Goal: Task Accomplishment & Management: Complete application form

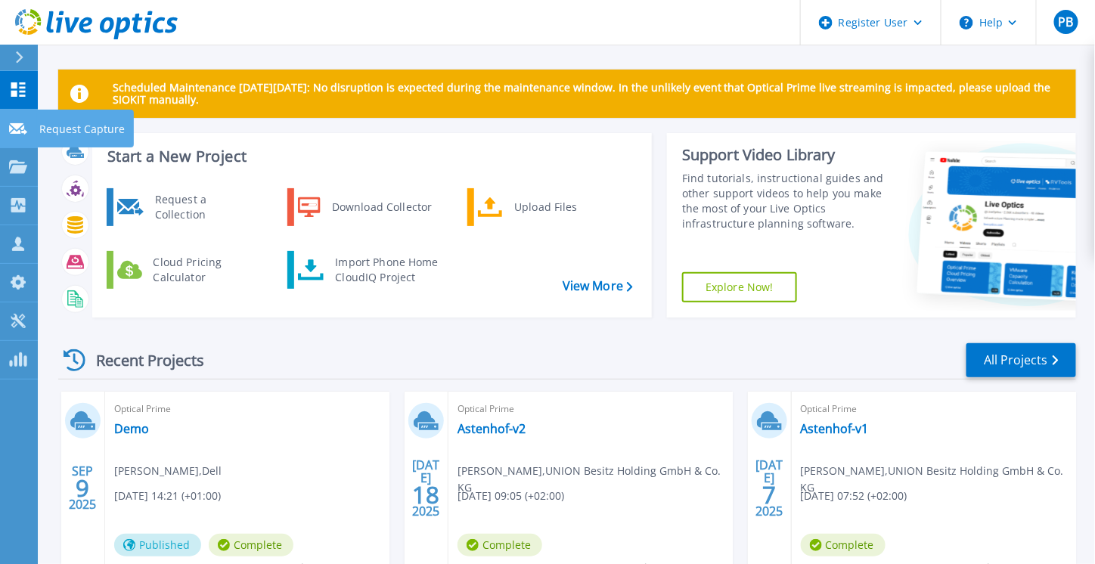
click at [20, 130] on icon at bounding box center [18, 128] width 18 height 11
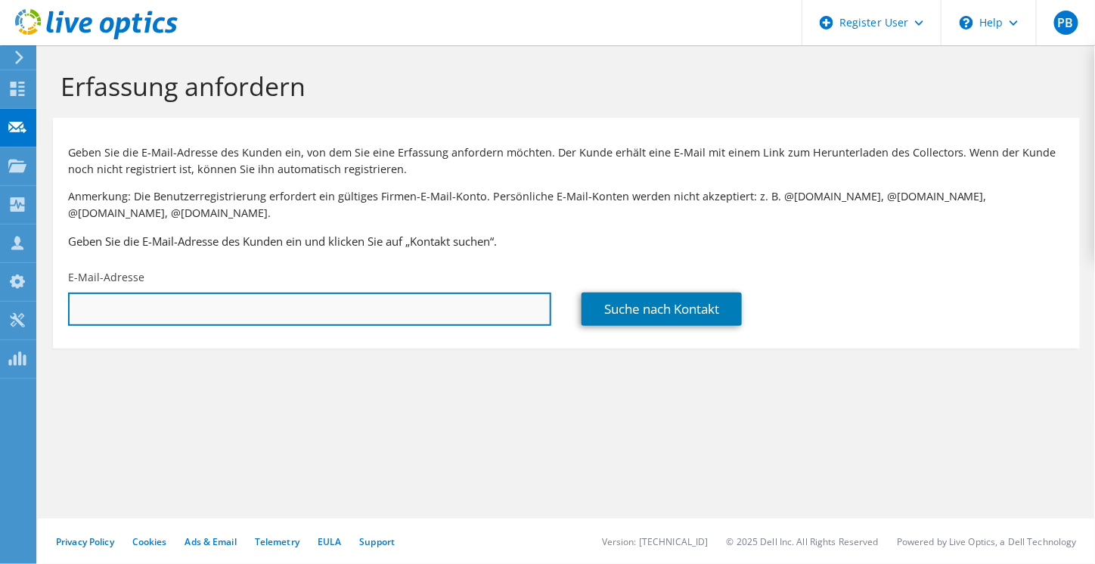
click at [197, 301] on input "text" at bounding box center [309, 309] width 483 height 33
click at [305, 293] on input "text" at bounding box center [309, 309] width 483 height 33
paste input "[EMAIL_ADDRESS][DOMAIN_NAME]"
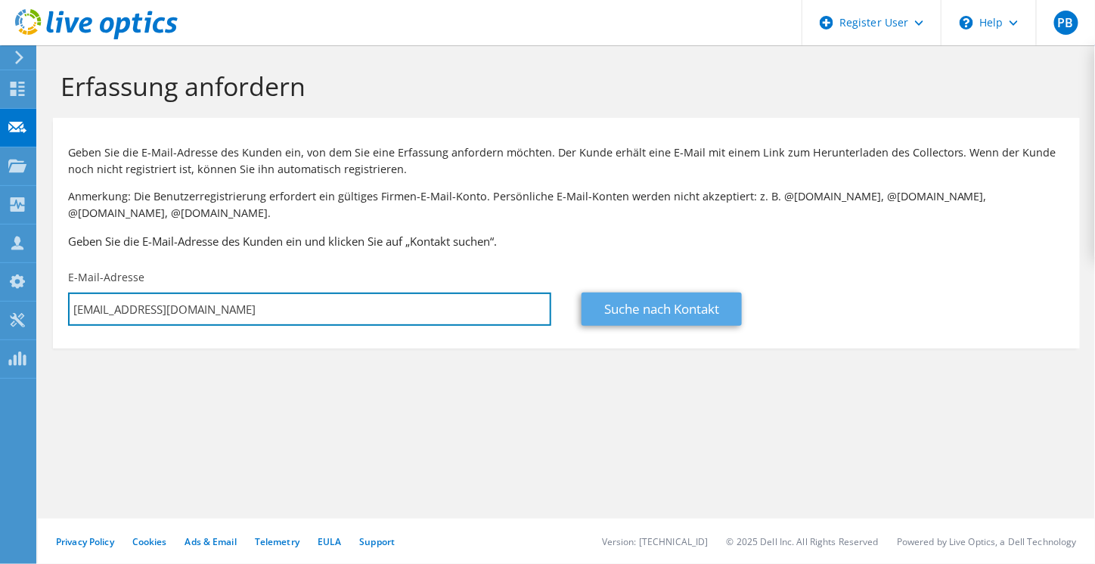
type input "[EMAIL_ADDRESS][DOMAIN_NAME]"
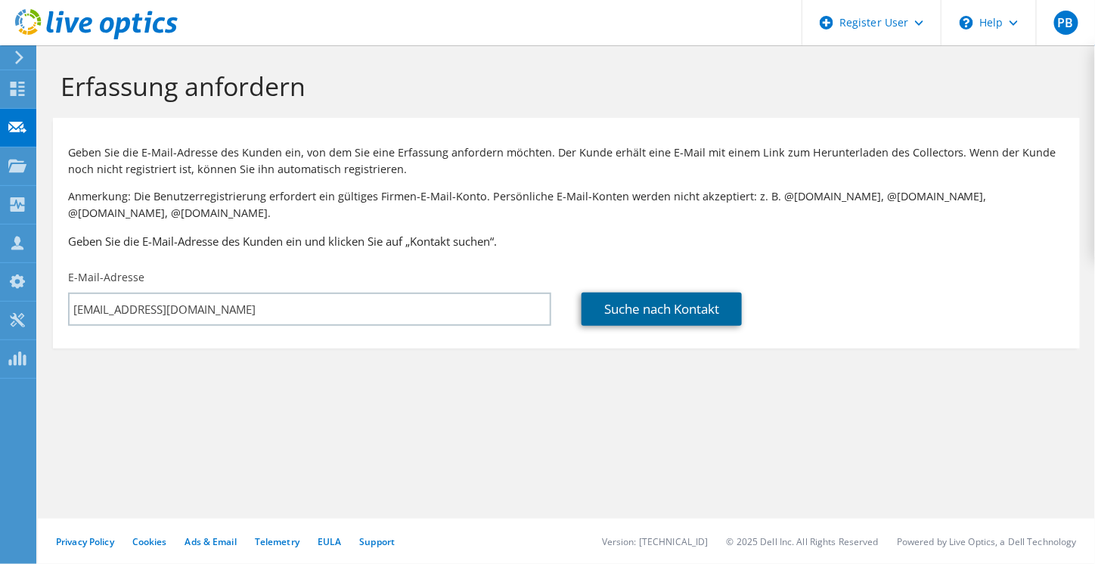
click at [702, 294] on link "Suche nach Kontakt" at bounding box center [662, 309] width 160 height 33
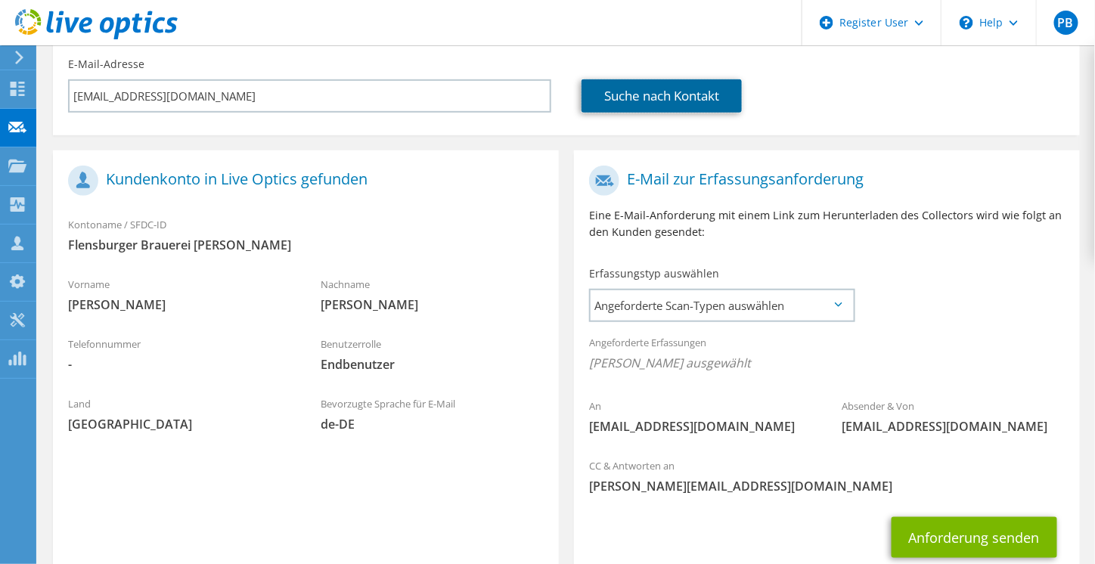
scroll to position [296, 0]
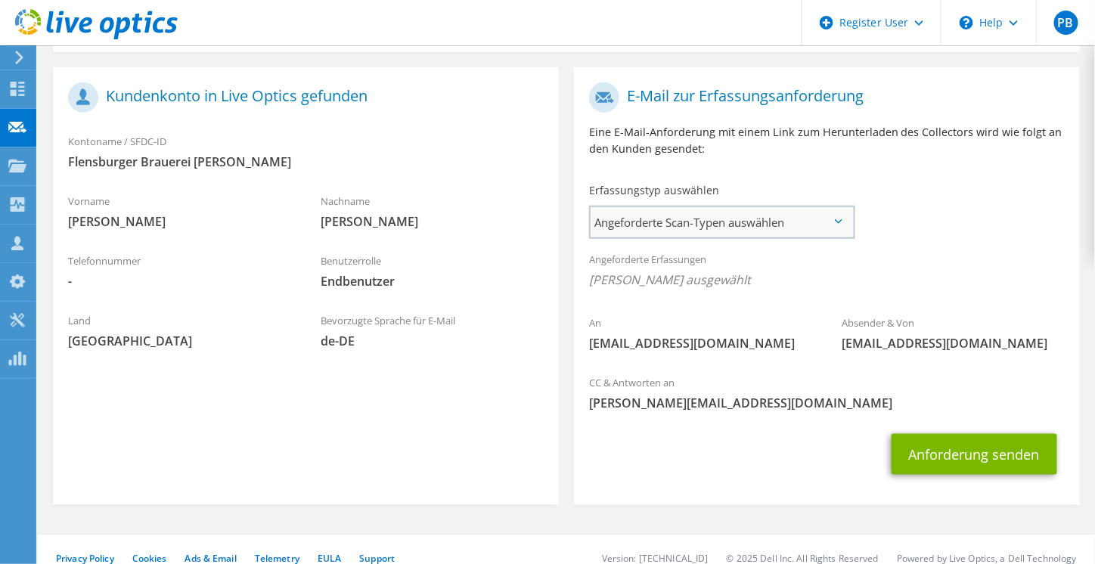
click at [739, 207] on span "Angeforderte Scan-Typen auswählen" at bounding box center [722, 222] width 262 height 30
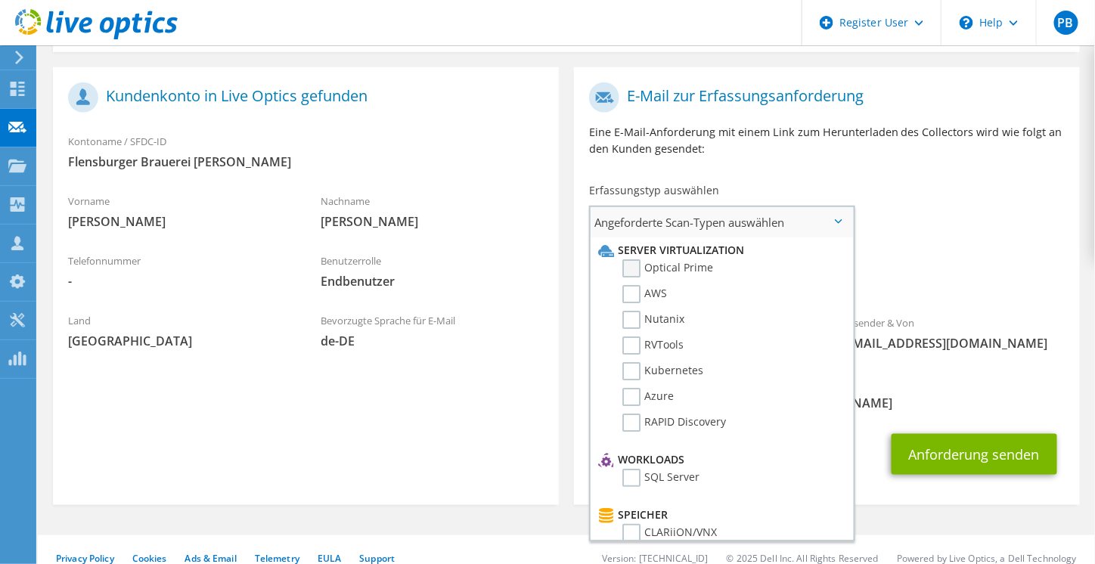
click at [632, 259] on label "Optical Prime" at bounding box center [667, 268] width 91 height 18
click at [0, 0] on input "Optical Prime" at bounding box center [0, 0] width 0 height 0
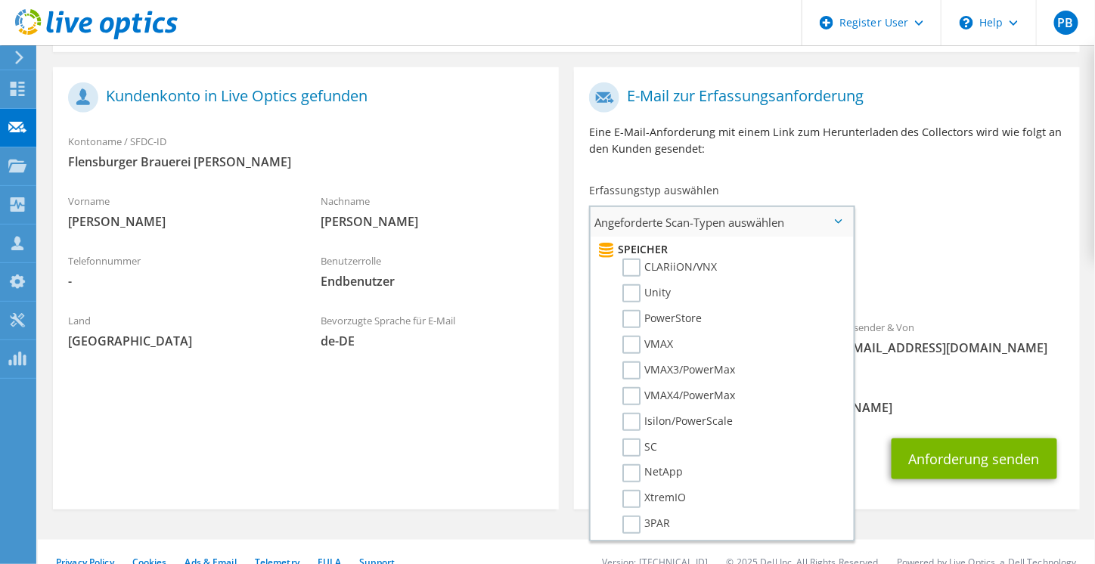
scroll to position [288, 0]
drag, startPoint x: 632, startPoint y: 402, endPoint x: 649, endPoint y: 396, distance: 17.5
click at [633, 416] on label "SC" at bounding box center [639, 425] width 35 height 18
click at [0, 0] on input "SC" at bounding box center [0, 0] width 0 height 0
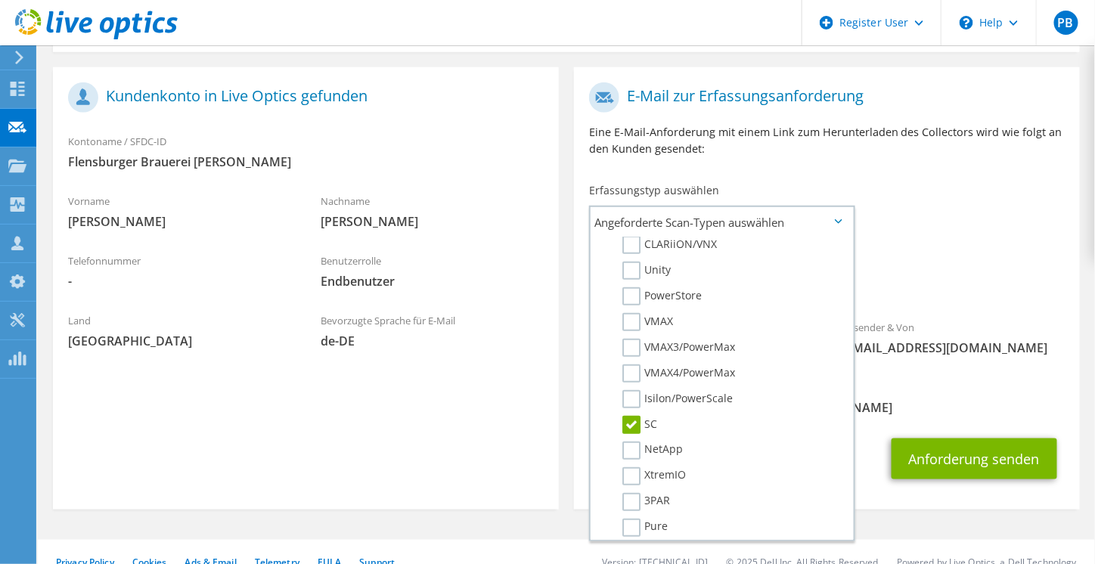
click at [996, 249] on div "Angeforderte Erfassungen [PERSON_NAME] ausgewählt Optical Prime SC" at bounding box center [827, 273] width 506 height 60
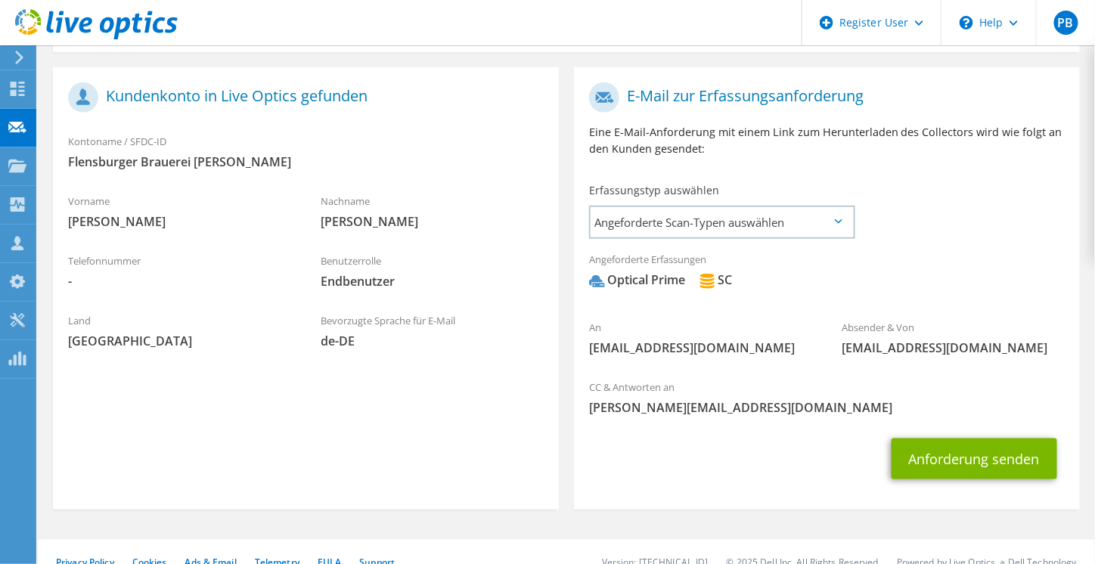
scroll to position [301, 0]
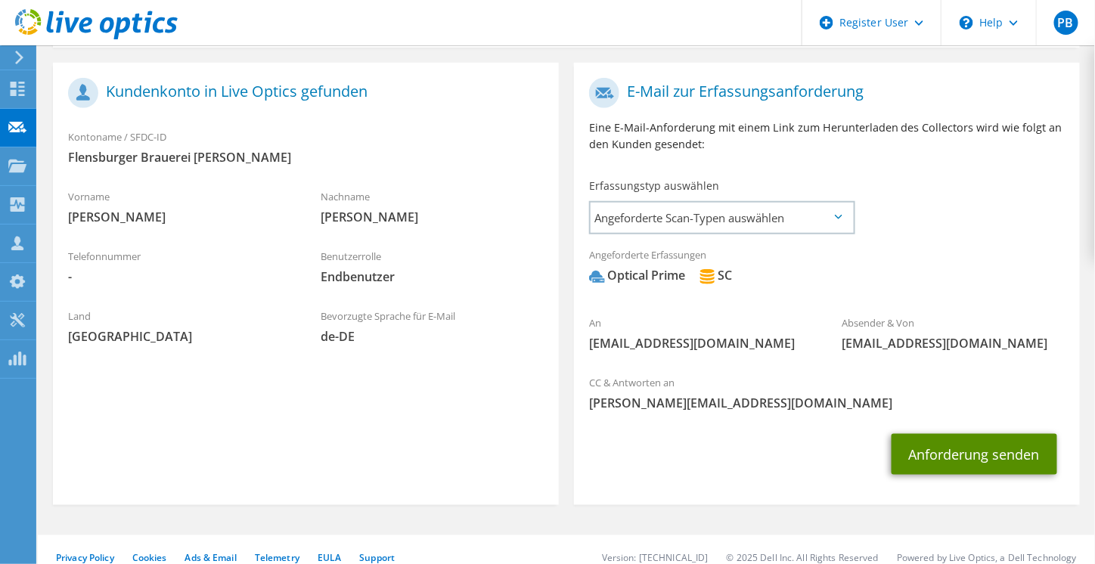
click at [966, 439] on button "Anforderung senden" at bounding box center [975, 454] width 166 height 41
